Goal: Find specific page/section: Find specific page/section

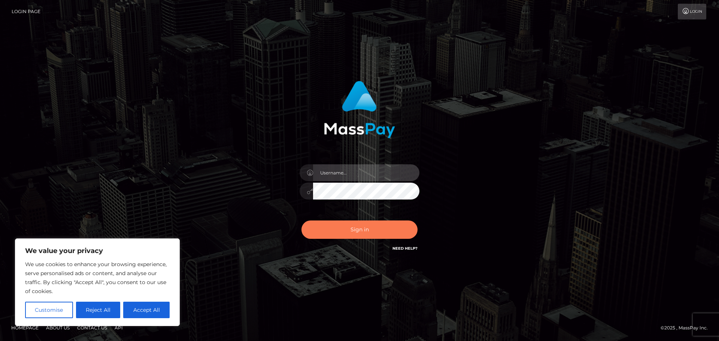
type input "[PERSON_NAME]"
click at [389, 229] on button "Sign in" at bounding box center [360, 230] width 116 height 18
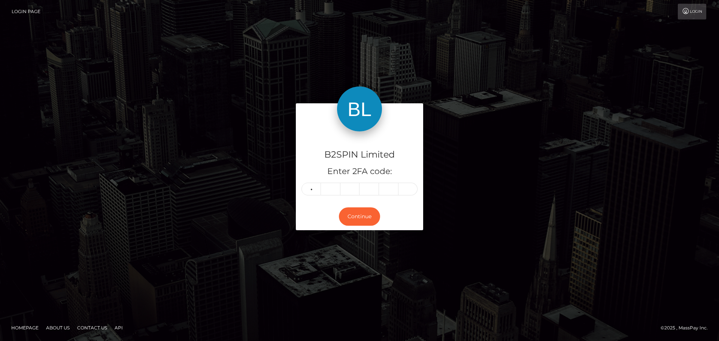
type input "5"
type input "2"
type input "0"
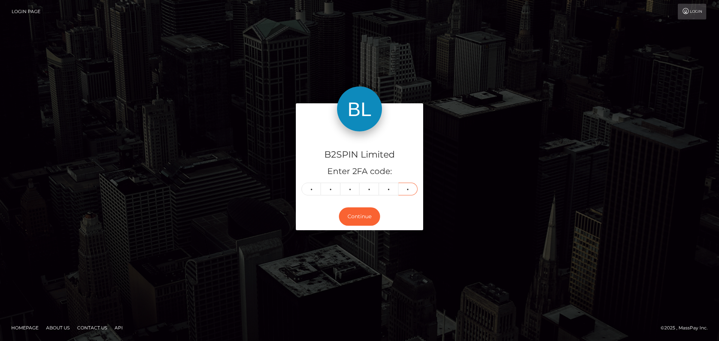
type input "4"
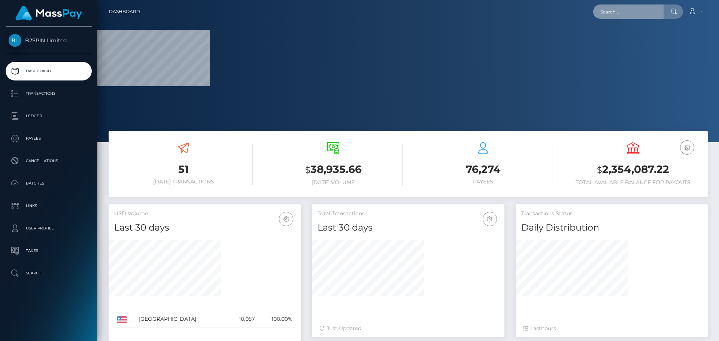
click at [638, 10] on input "text" at bounding box center [629, 11] width 70 height 14
paste input "3219026"
click at [636, 9] on input "3219026" at bounding box center [629, 11] width 70 height 14
click at [630, 13] on input "3219026" at bounding box center [629, 11] width 70 height 14
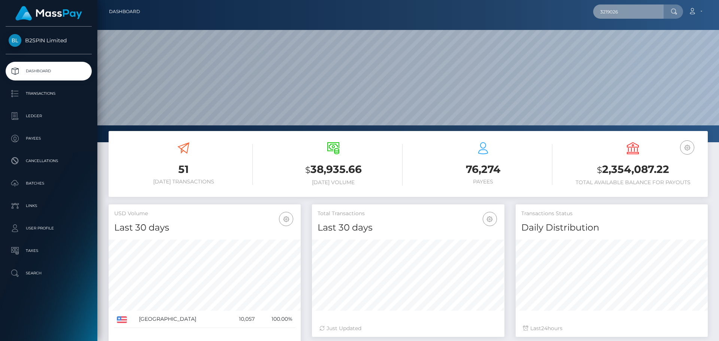
click at [630, 13] on input "3219026" at bounding box center [629, 11] width 70 height 14
paste input "text"
type input "3219026"
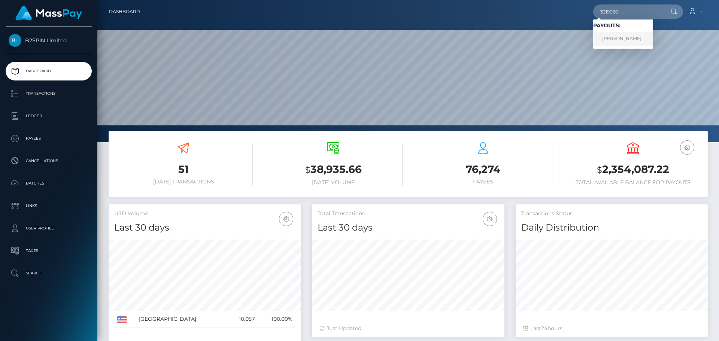
click at [620, 32] on link "MARTHA ESCALERA" at bounding box center [624, 39] width 60 height 14
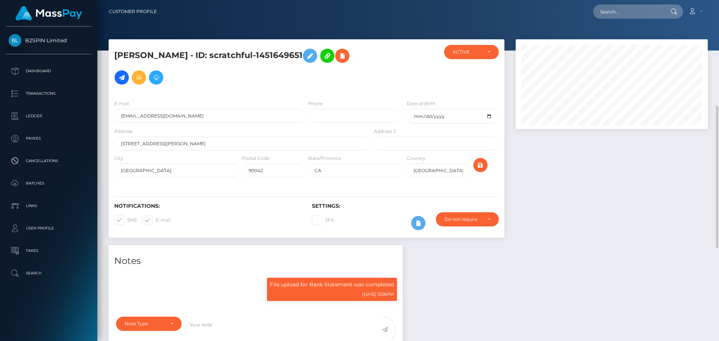
scroll to position [112, 0]
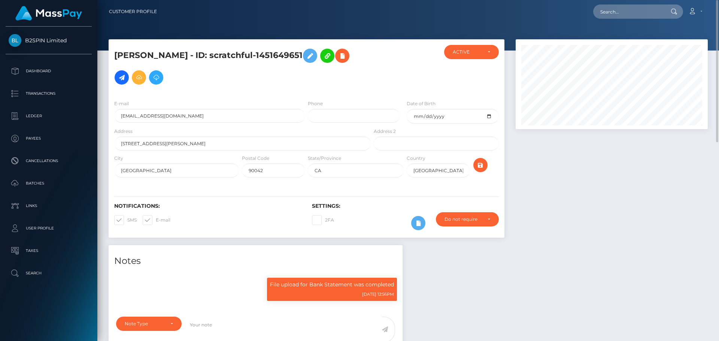
click at [605, 174] on div at bounding box center [611, 142] width 203 height 206
